Goal: Task Accomplishment & Management: Use online tool/utility

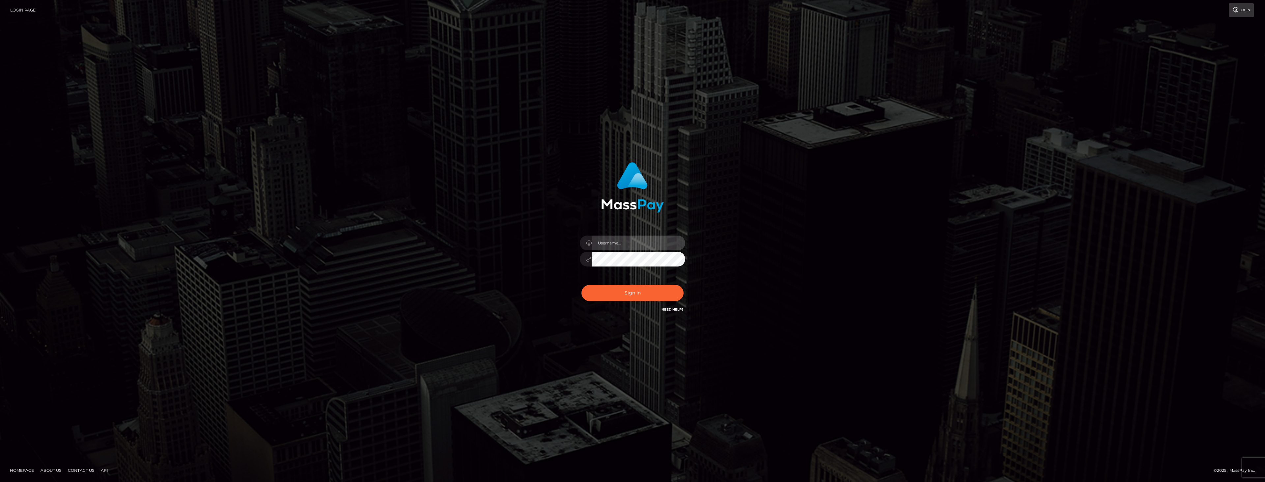
type input "dat.rush"
click at [624, 245] on input "dat.rush" at bounding box center [638, 243] width 94 height 15
click at [598, 288] on button "Sign in" at bounding box center [632, 293] width 102 height 16
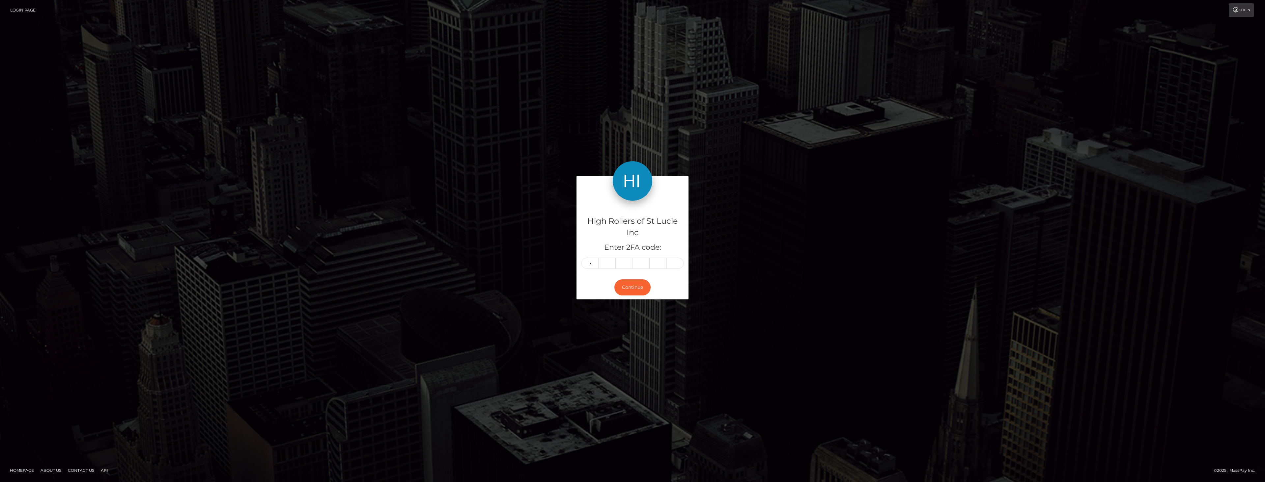
type input "7"
type input "2"
type input "3"
type input "8"
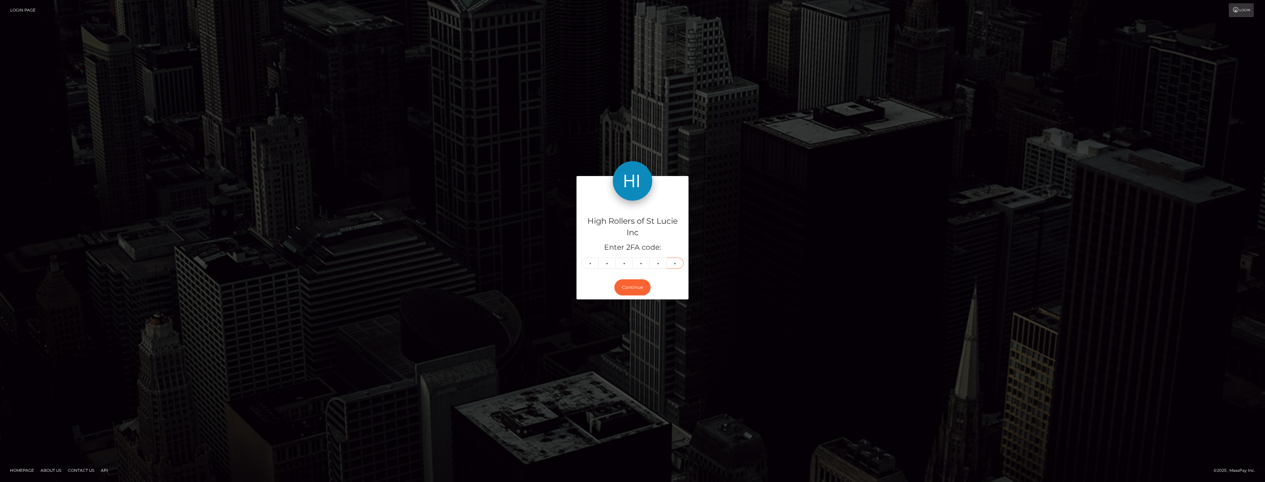
type input "2"
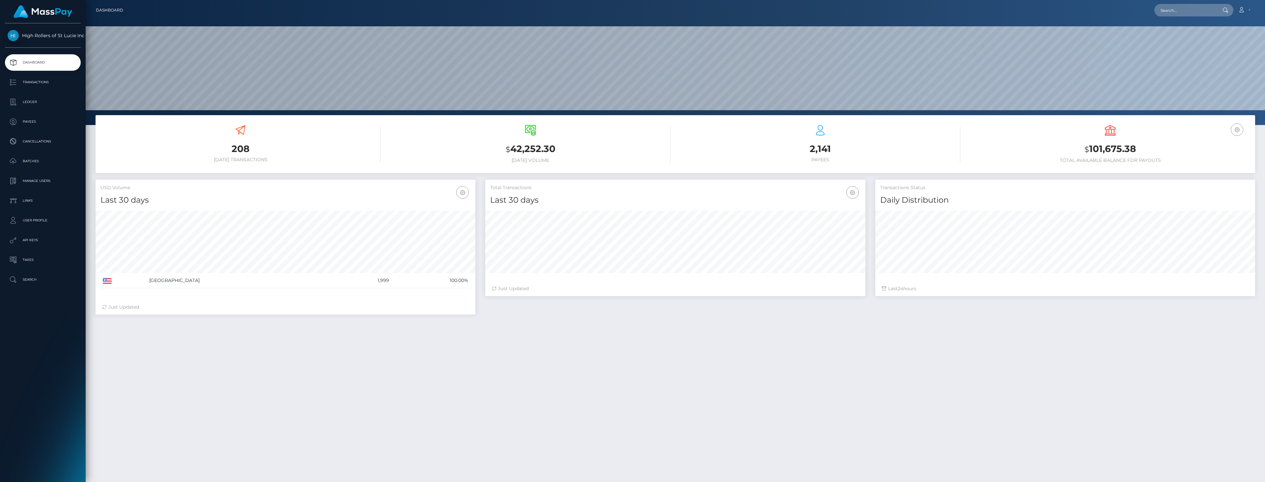
scroll to position [117, 380]
click at [758, 367] on div "208 Today Transactions $ 42,252.30 Today Volume $" at bounding box center [675, 336] width 1179 height 442
click at [823, 334] on div "208 Today Transactions $ 42,252.30 Today Volume $" at bounding box center [675, 336] width 1179 height 442
click at [827, 330] on div "208 Today Transactions $ 42,252.30 Today Volume $" at bounding box center [675, 336] width 1179 height 442
click at [1106, 151] on h3 "$ 101,675.38" at bounding box center [1110, 150] width 280 height 14
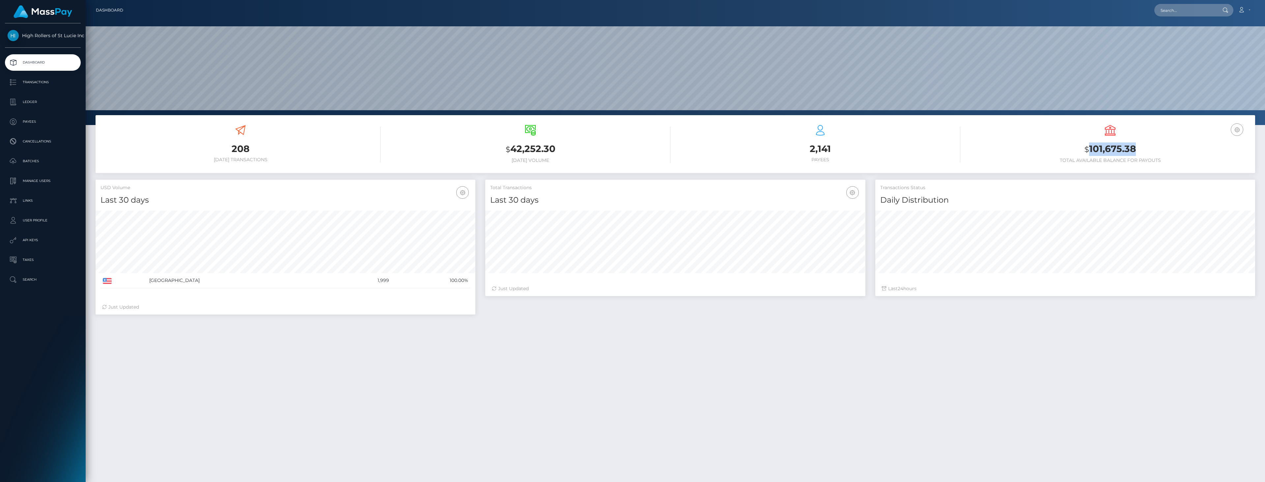
click at [1106, 151] on h3 "$ 101,675.38" at bounding box center [1110, 150] width 280 height 14
click at [1069, 134] on div "USD Balance $ 101,675.38 Total Available Balance for Payouts" at bounding box center [1110, 144] width 280 height 38
click at [1091, 149] on h3 "$ 101,675.38" at bounding box center [1110, 150] width 280 height 14
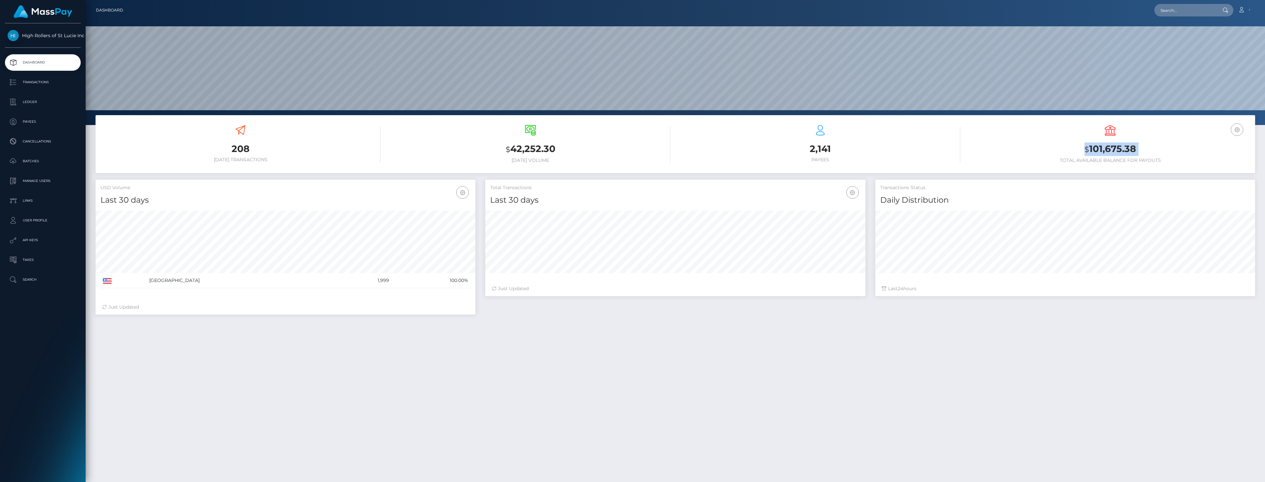
click at [1091, 149] on h3 "$ 101,675.38" at bounding box center [1110, 150] width 280 height 14
click at [1014, 149] on h3 "$ 101,675.38" at bounding box center [1110, 150] width 280 height 14
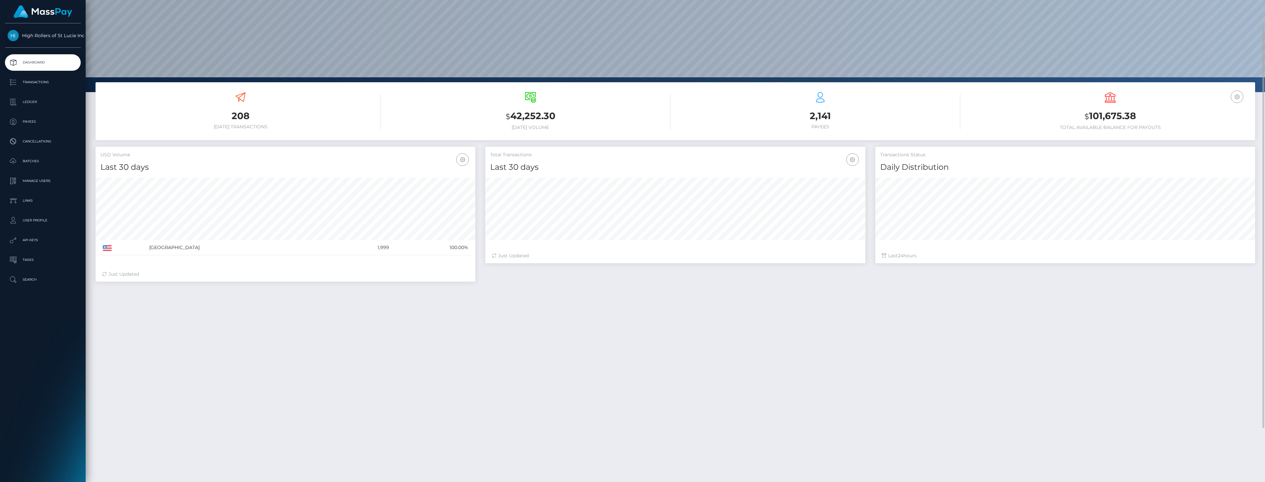
scroll to position [0, 0]
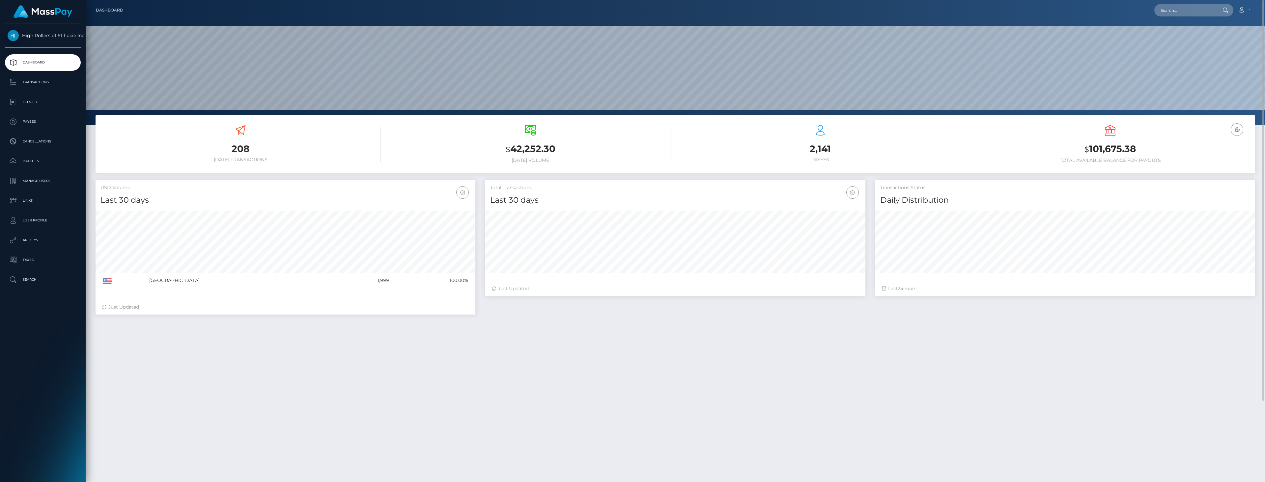
click at [744, 350] on div "208 Today Transactions $ 42,252.30 Today Volume $" at bounding box center [675, 336] width 1179 height 442
drag, startPoint x: 623, startPoint y: 300, endPoint x: 583, endPoint y: 341, distance: 57.1
click at [583, 341] on div "208 Today Transactions $ 42,252.30 Today Volume $" at bounding box center [675, 336] width 1179 height 442
drag, startPoint x: 509, startPoint y: 150, endPoint x: 557, endPoint y: 148, distance: 47.1
click at [556, 148] on h3 "$ 42,252.30" at bounding box center [530, 150] width 280 height 14
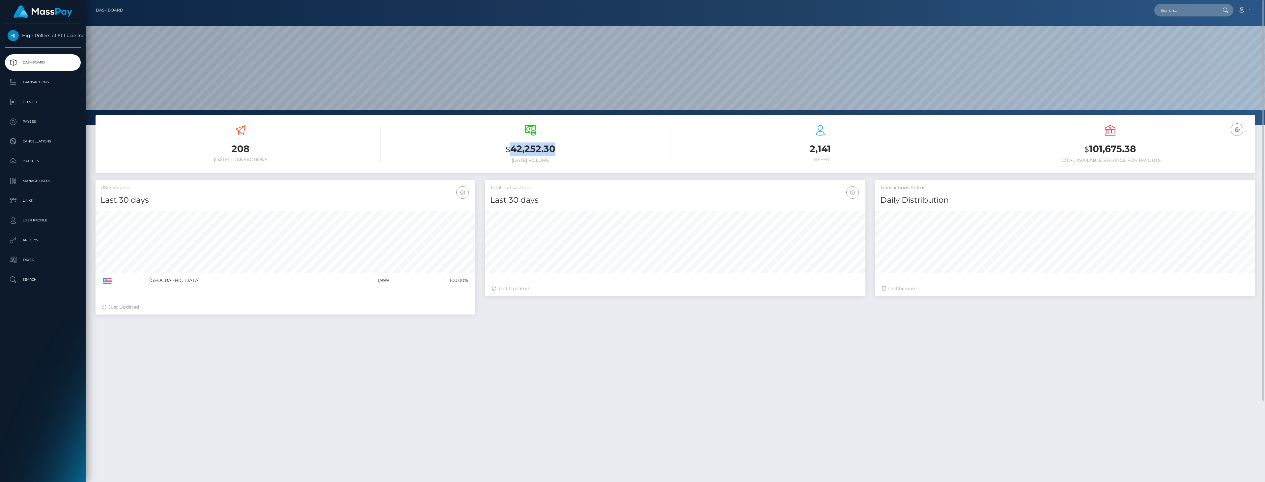
click at [559, 148] on h3 "$ 42,252.30" at bounding box center [530, 150] width 280 height 14
drag, startPoint x: 548, startPoint y: 151, endPoint x: 500, endPoint y: 152, distance: 48.1
click at [500, 152] on h3 "$ 42,252.30" at bounding box center [530, 150] width 280 height 14
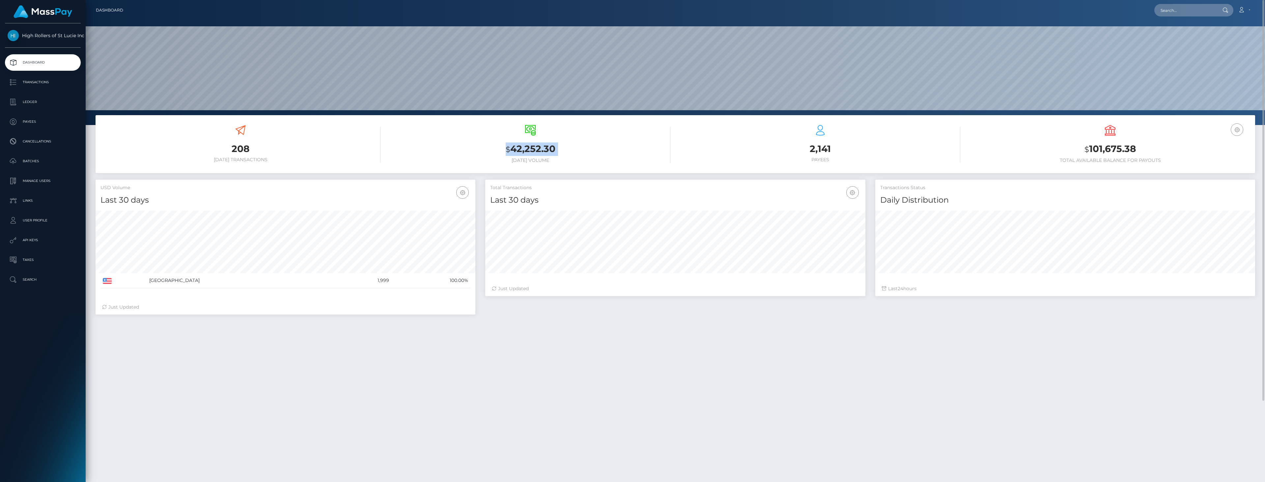
drag, startPoint x: 500, startPoint y: 152, endPoint x: 591, endPoint y: 152, distance: 90.9
click at [587, 152] on h3 "$ 42,252.30" at bounding box center [530, 150] width 280 height 14
click at [591, 152] on h3 "$ 42,252.30" at bounding box center [530, 150] width 280 height 14
click at [1026, 365] on div "208 Today Transactions $ 42,252.30 Today Volume $" at bounding box center [675, 336] width 1179 height 442
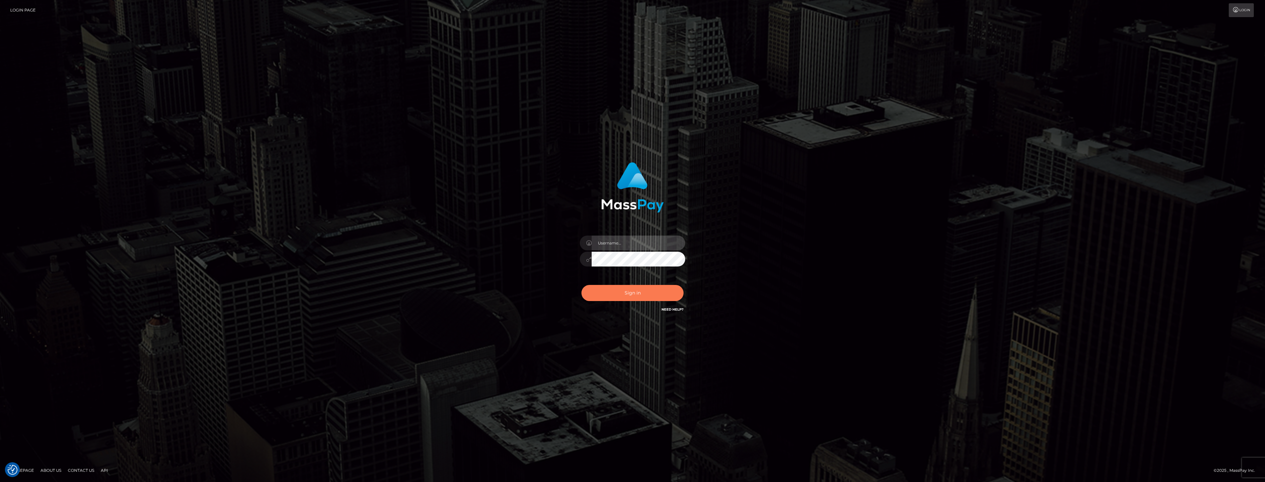
type input "dat.rush"
click at [630, 298] on button "Sign in" at bounding box center [632, 293] width 102 height 16
type input "dat.rush"
click at [182, 17] on div "Login" at bounding box center [648, 10] width 1214 height 14
click at [607, 287] on button "Sign in" at bounding box center [632, 293] width 102 height 16
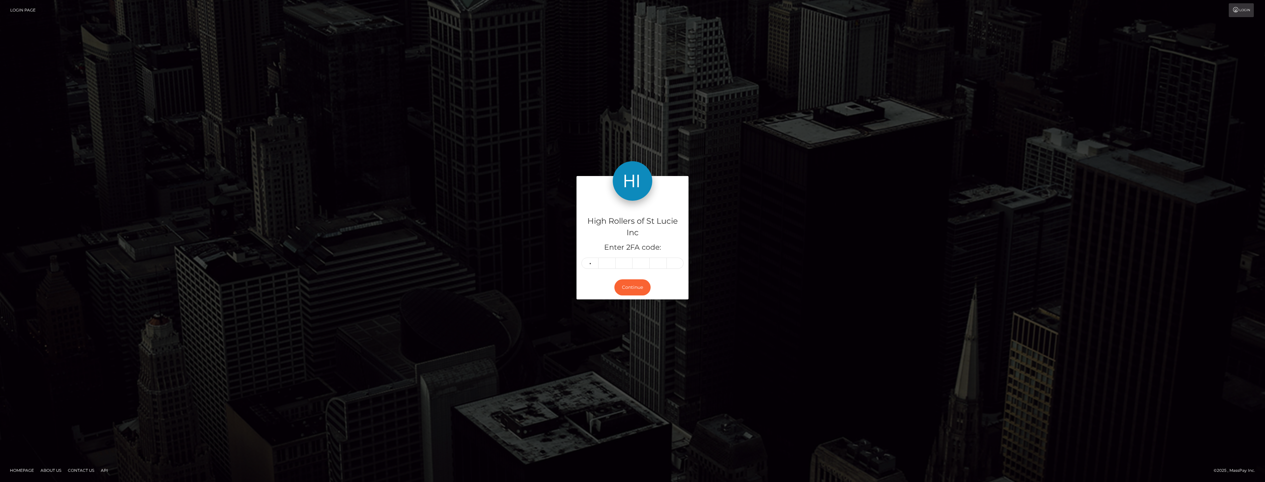
type input "1"
type input "4"
type input "2"
type input "5"
type input "8"
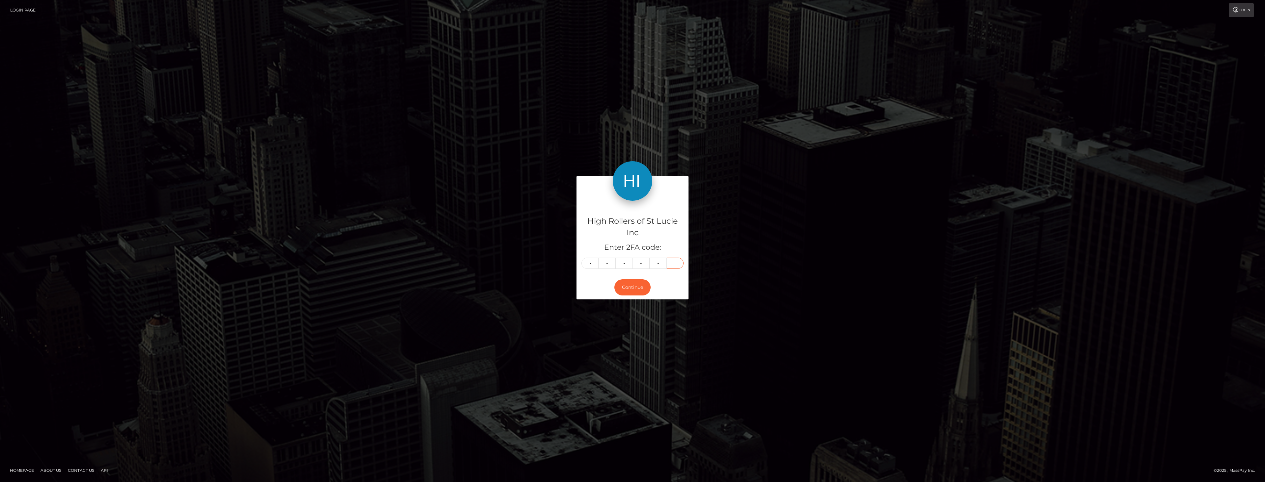
type input "4"
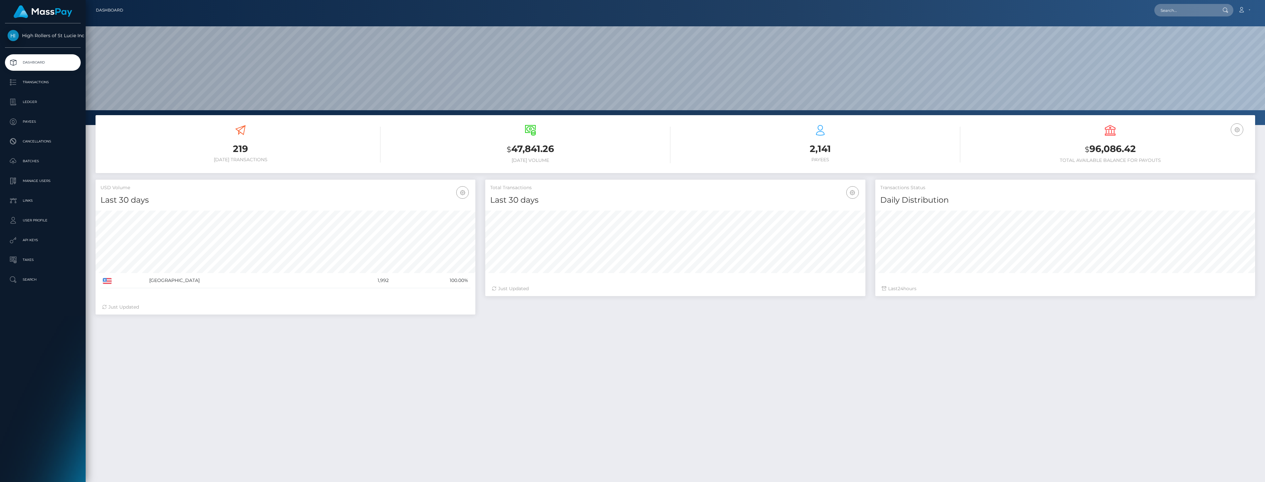
scroll to position [117, 380]
click at [45, 162] on p "Batches" at bounding box center [43, 161] width 70 height 10
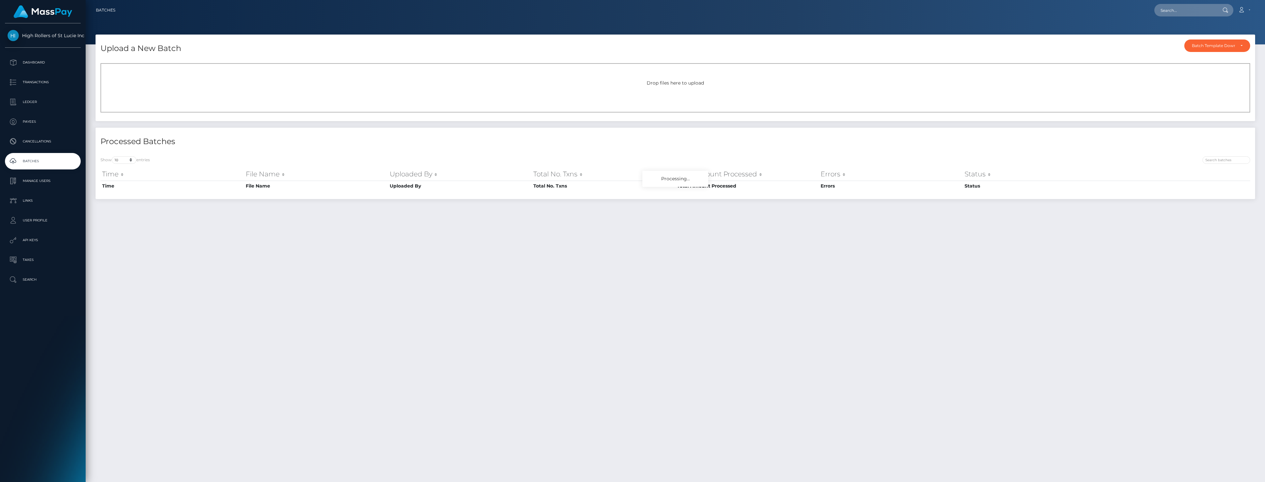
click at [465, 99] on div "Drop files here to upload" at bounding box center [674, 87] width 1149 height 49
